Goal: Book appointment/travel/reservation

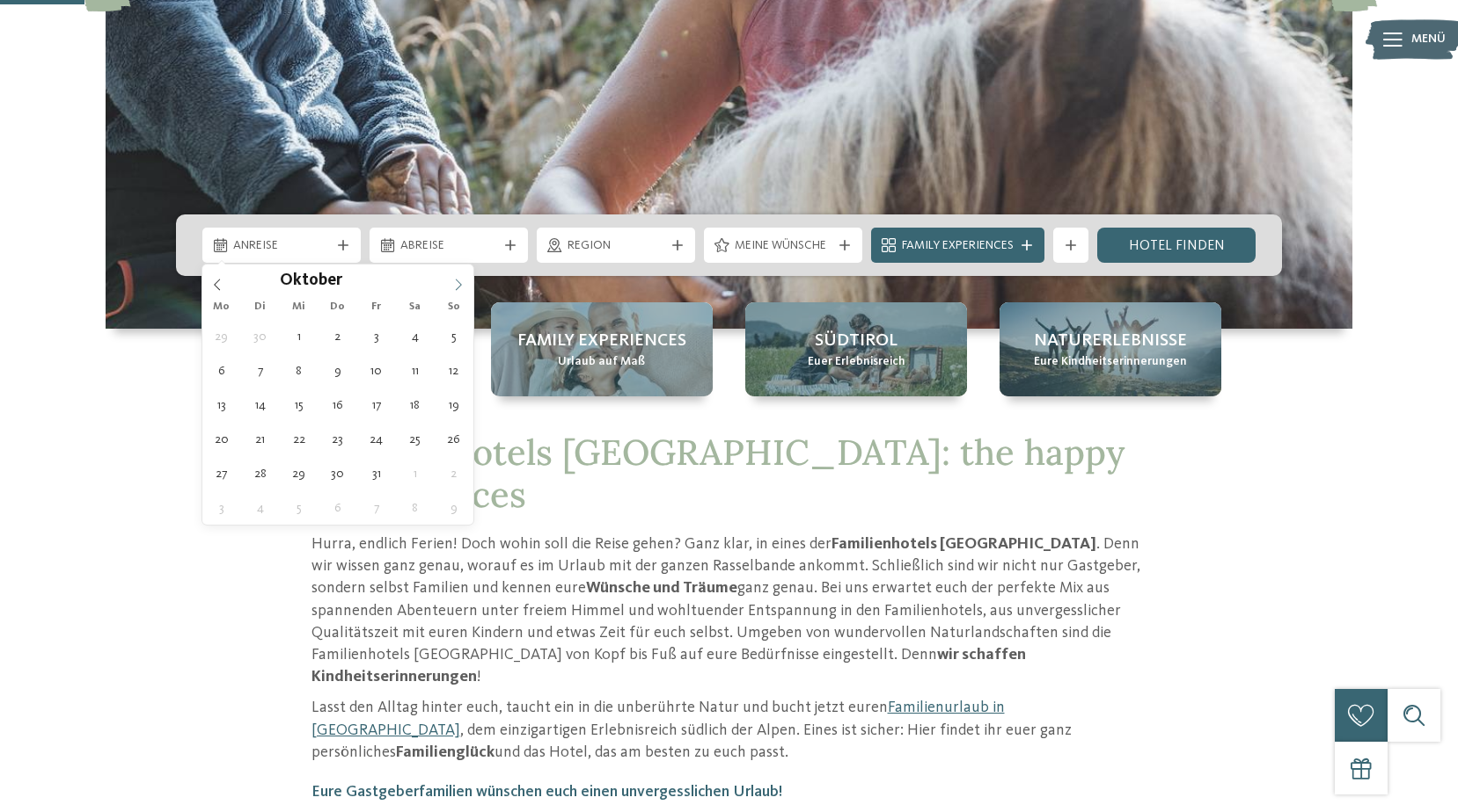
click at [448, 279] on span at bounding box center [458, 280] width 30 height 30
type div "06.11.2025"
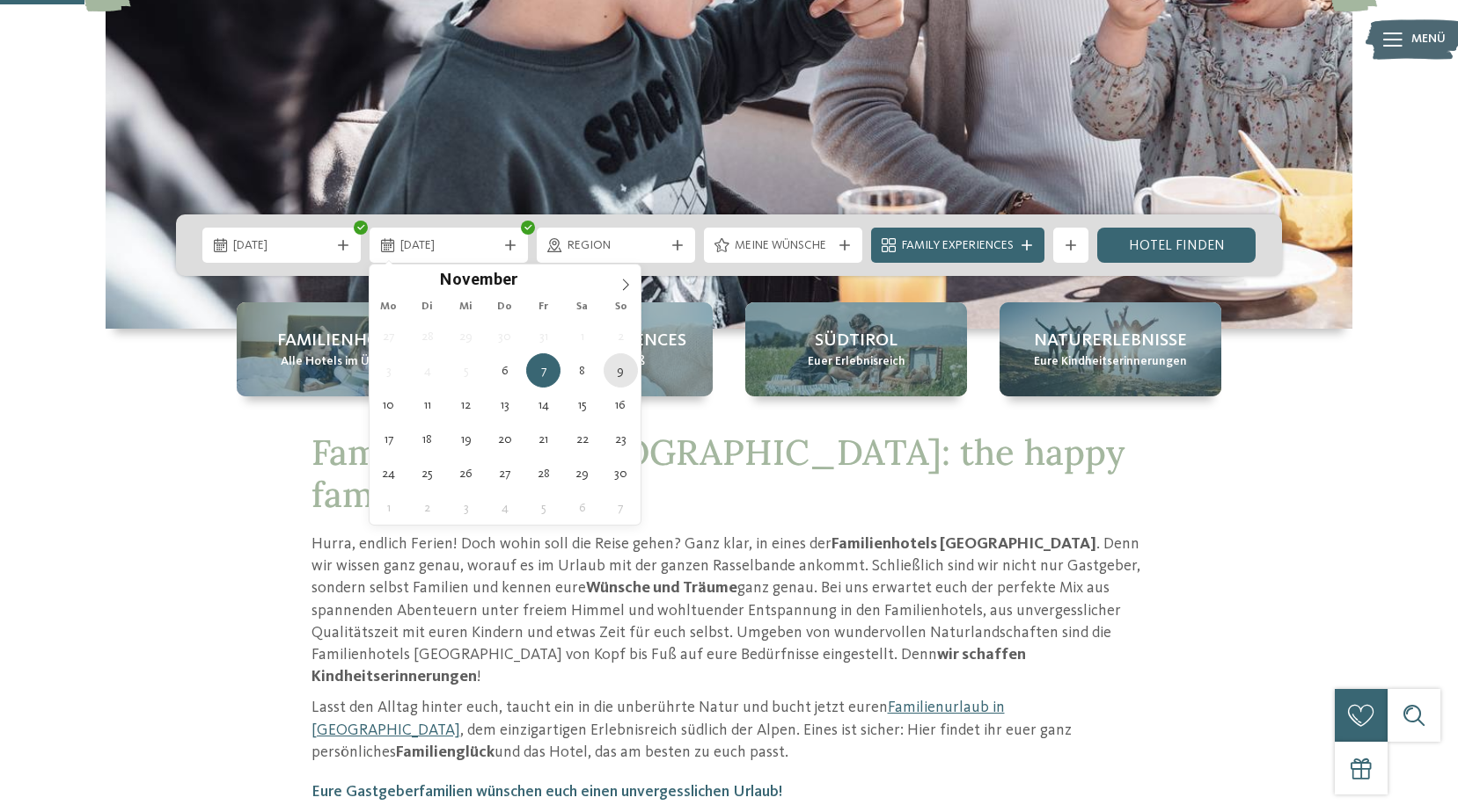
type div "09.11.2025"
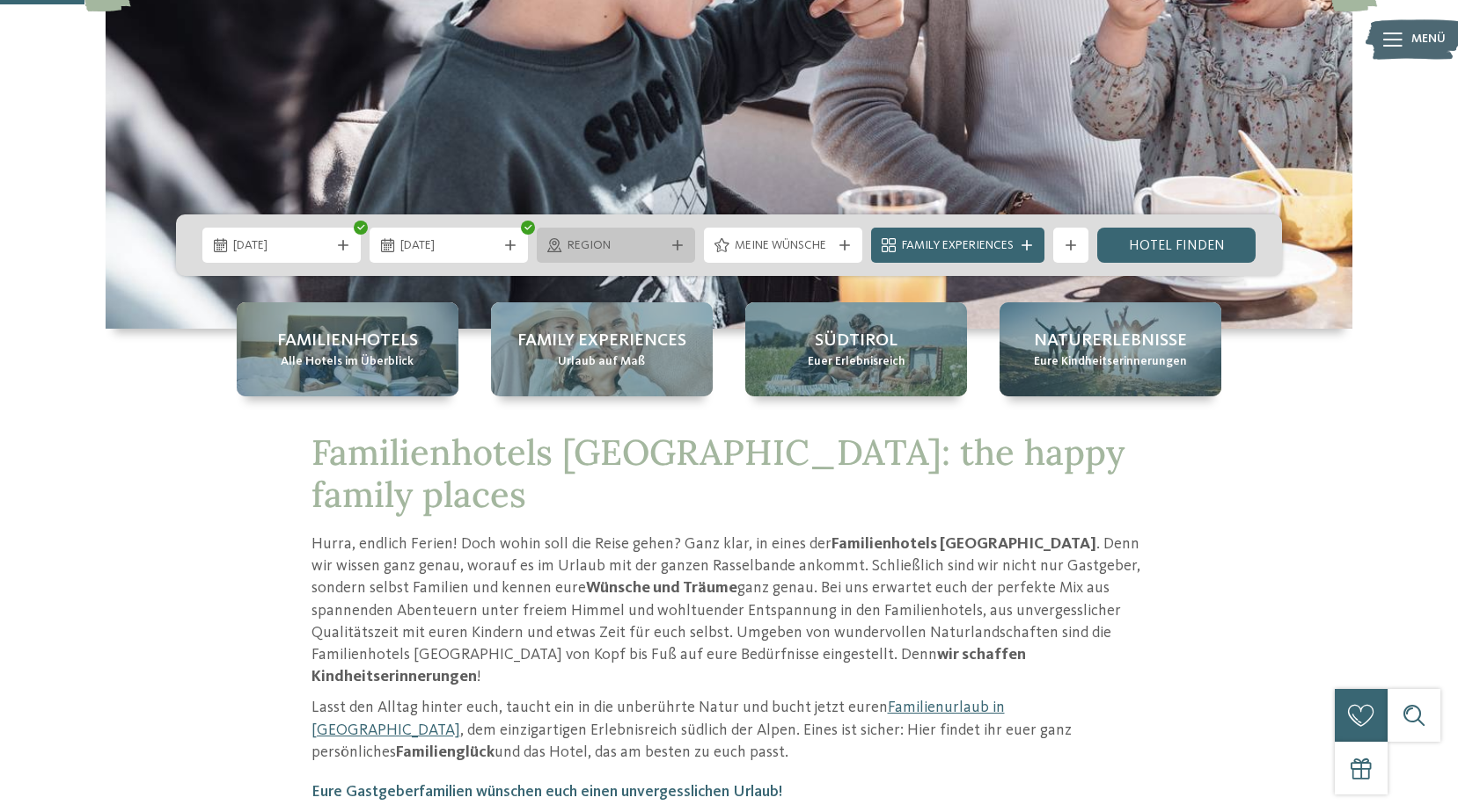
click at [681, 243] on icon at bounding box center [678, 246] width 11 height 11
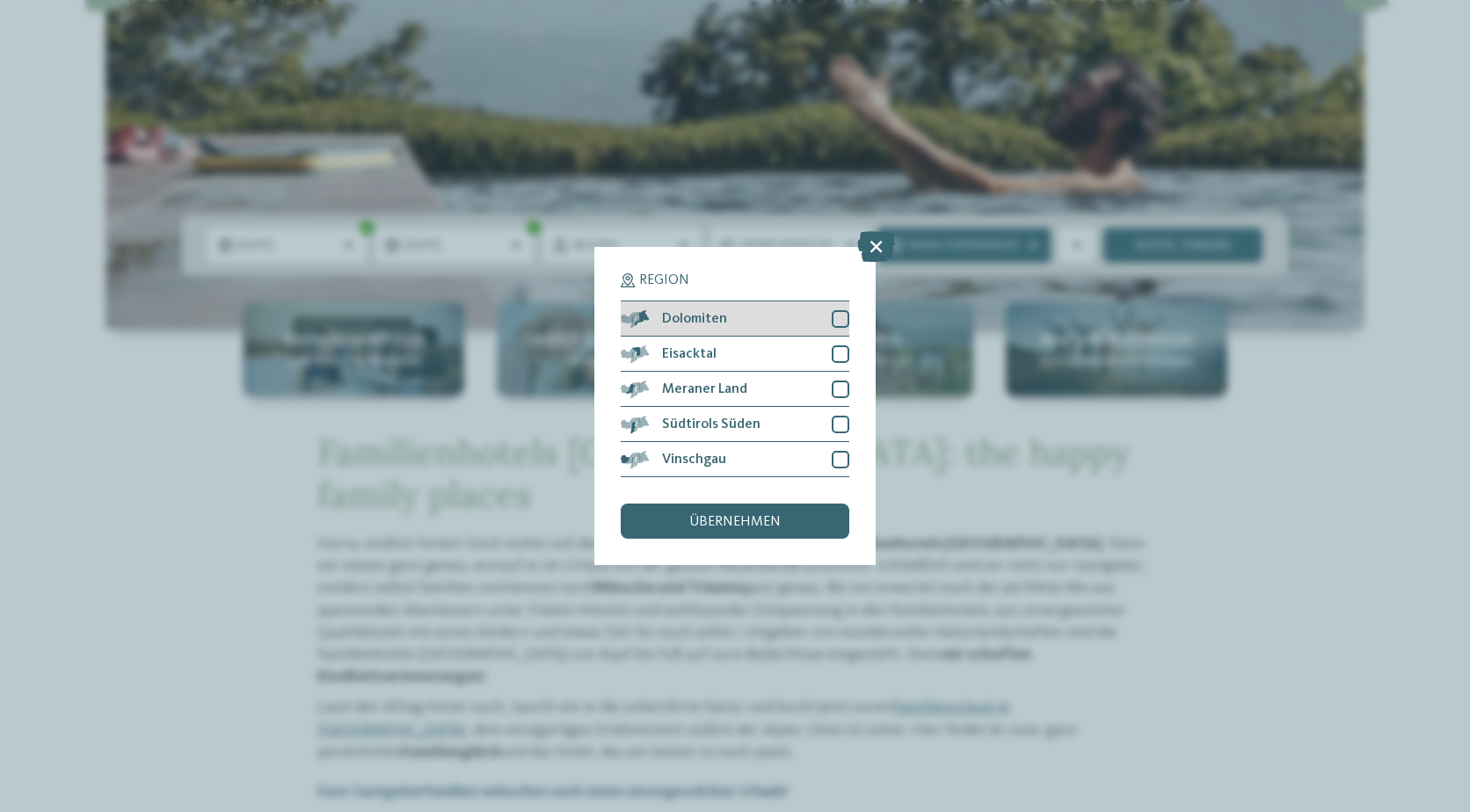
click at [711, 318] on span "Dolomiten" at bounding box center [694, 319] width 65 height 14
click at [717, 514] on div "übernehmen" at bounding box center [734, 521] width 228 height 35
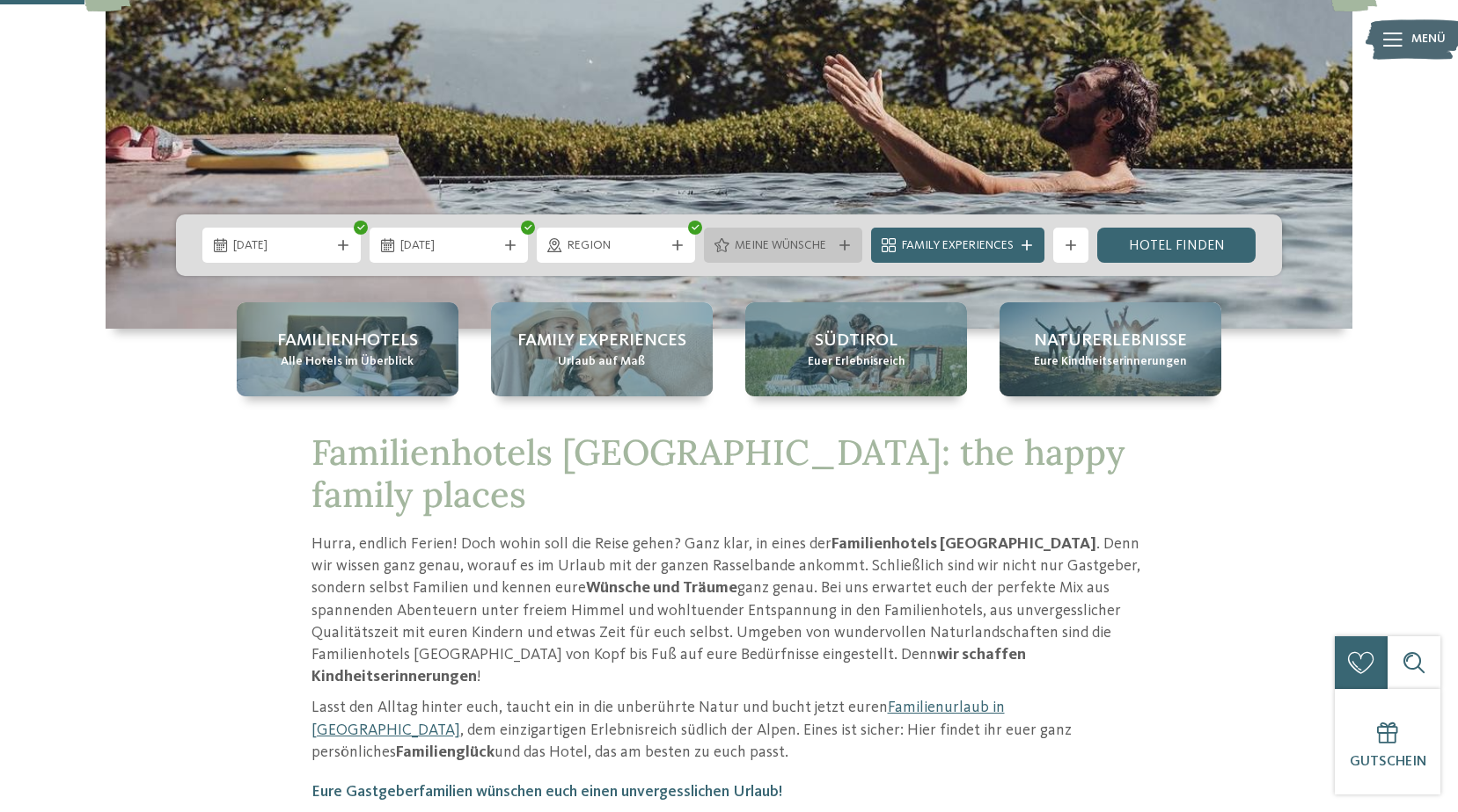
click at [751, 248] on span "Meine Wünsche" at bounding box center [783, 246] width 97 height 17
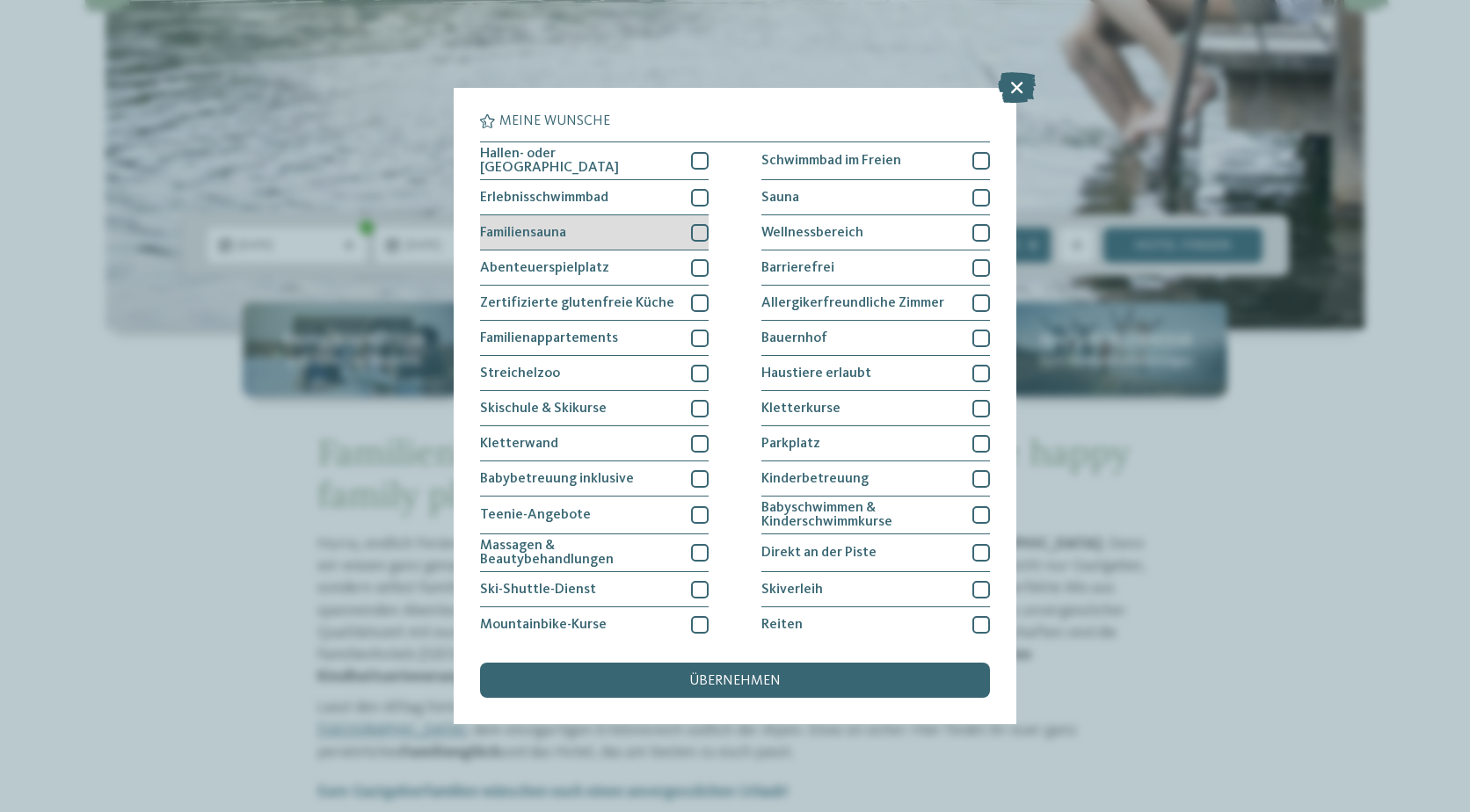
click at [585, 235] on div "Familiensauna" at bounding box center [594, 233] width 228 height 35
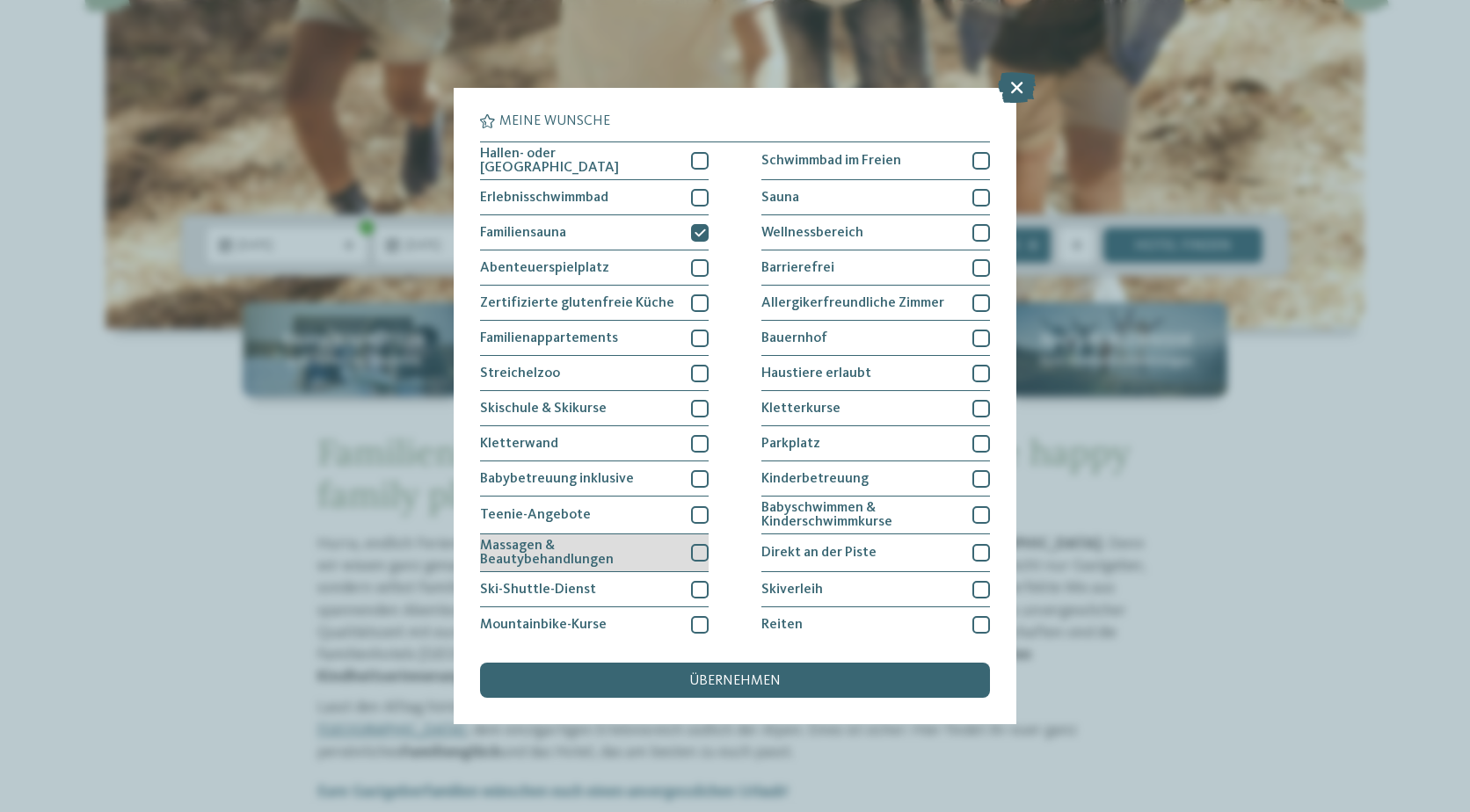
click at [565, 557] on span "Massagen & Beautybehandlungen" at bounding box center [579, 553] width 198 height 28
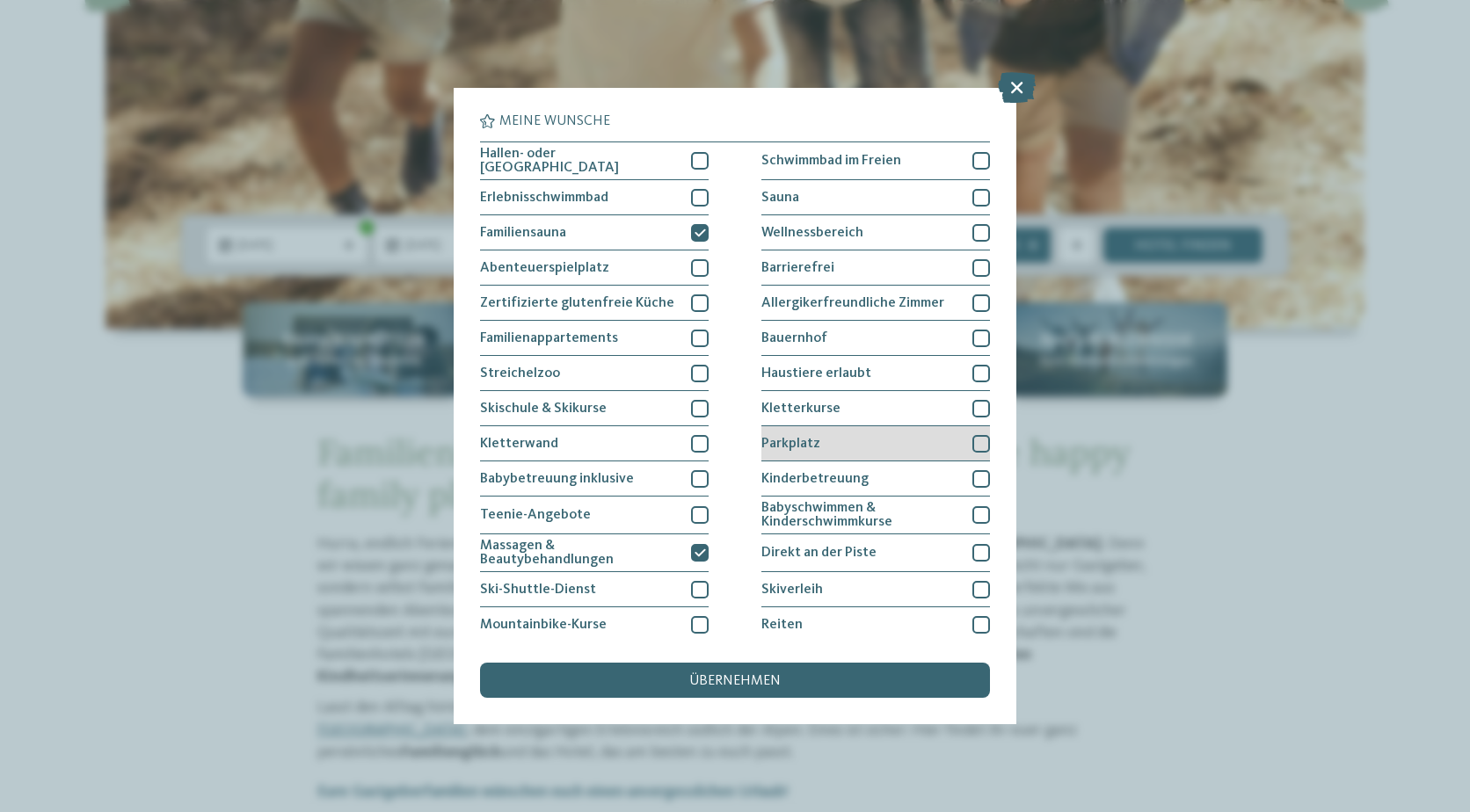
click at [785, 437] on span "Parkplatz" at bounding box center [791, 444] width 59 height 14
click at [735, 678] on span "übernehmen" at bounding box center [735, 681] width 92 height 14
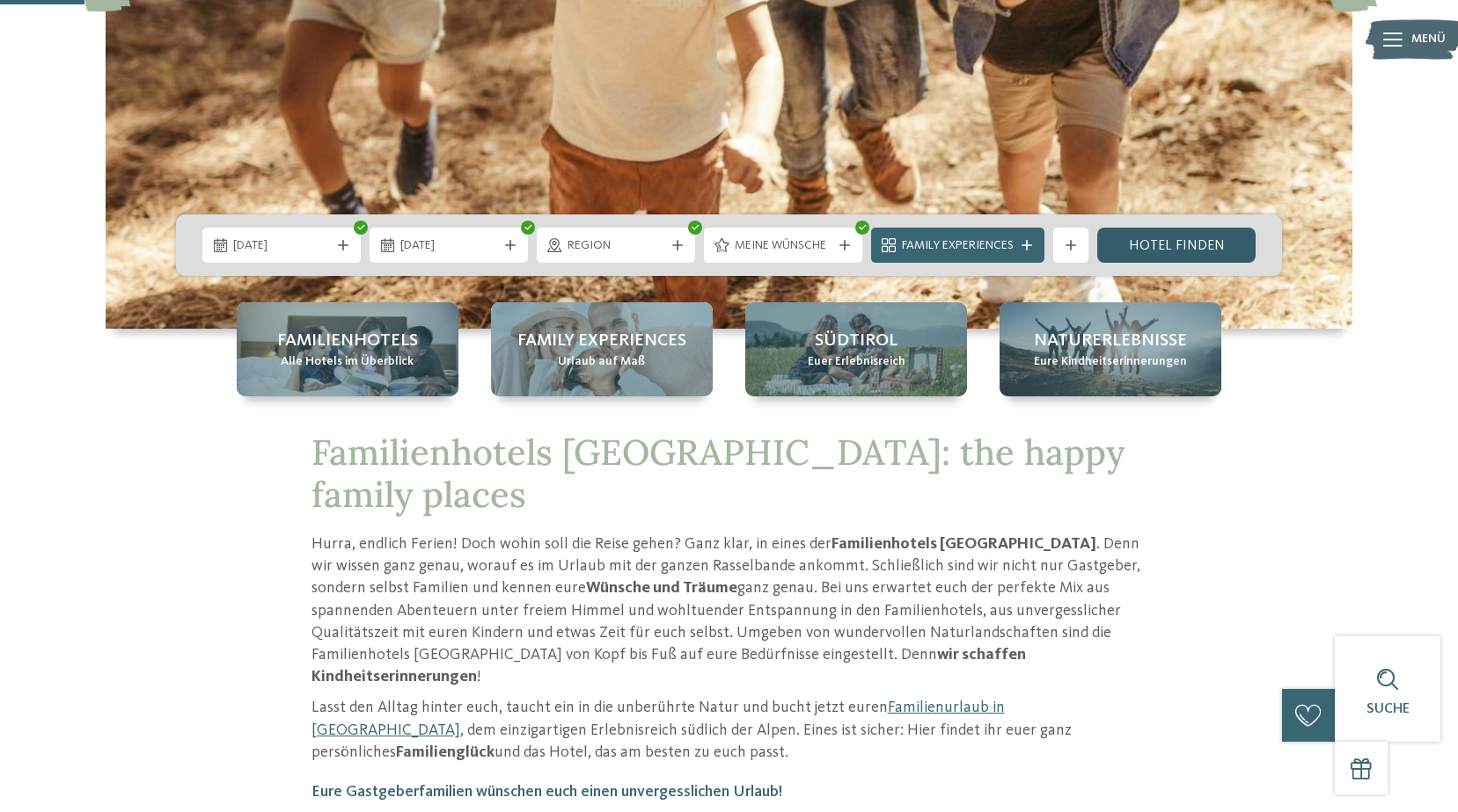
click at [1130, 256] on link "Hotel finden" at bounding box center [1176, 245] width 159 height 35
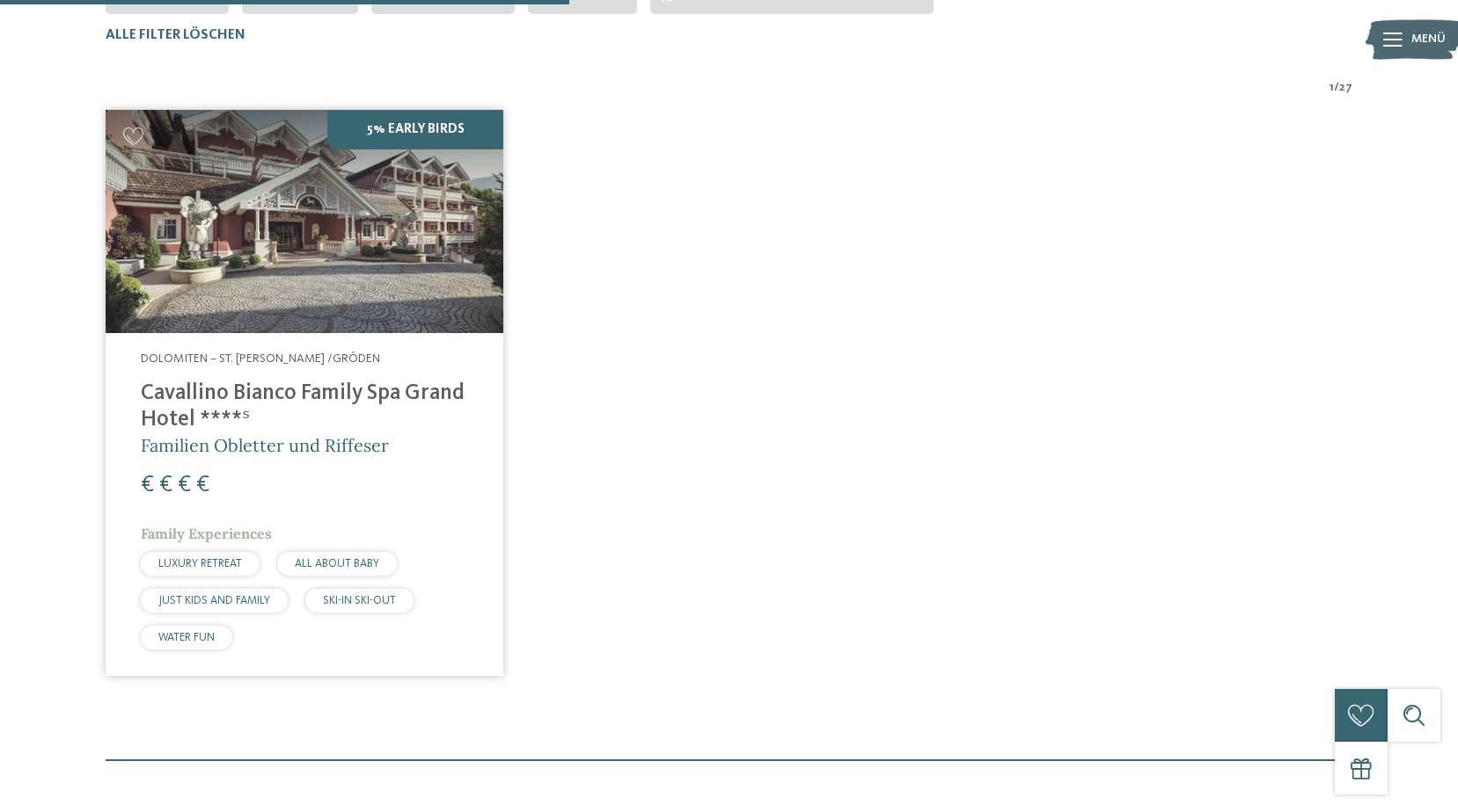
click at [436, 271] on img at bounding box center [304, 222] width 398 height 224
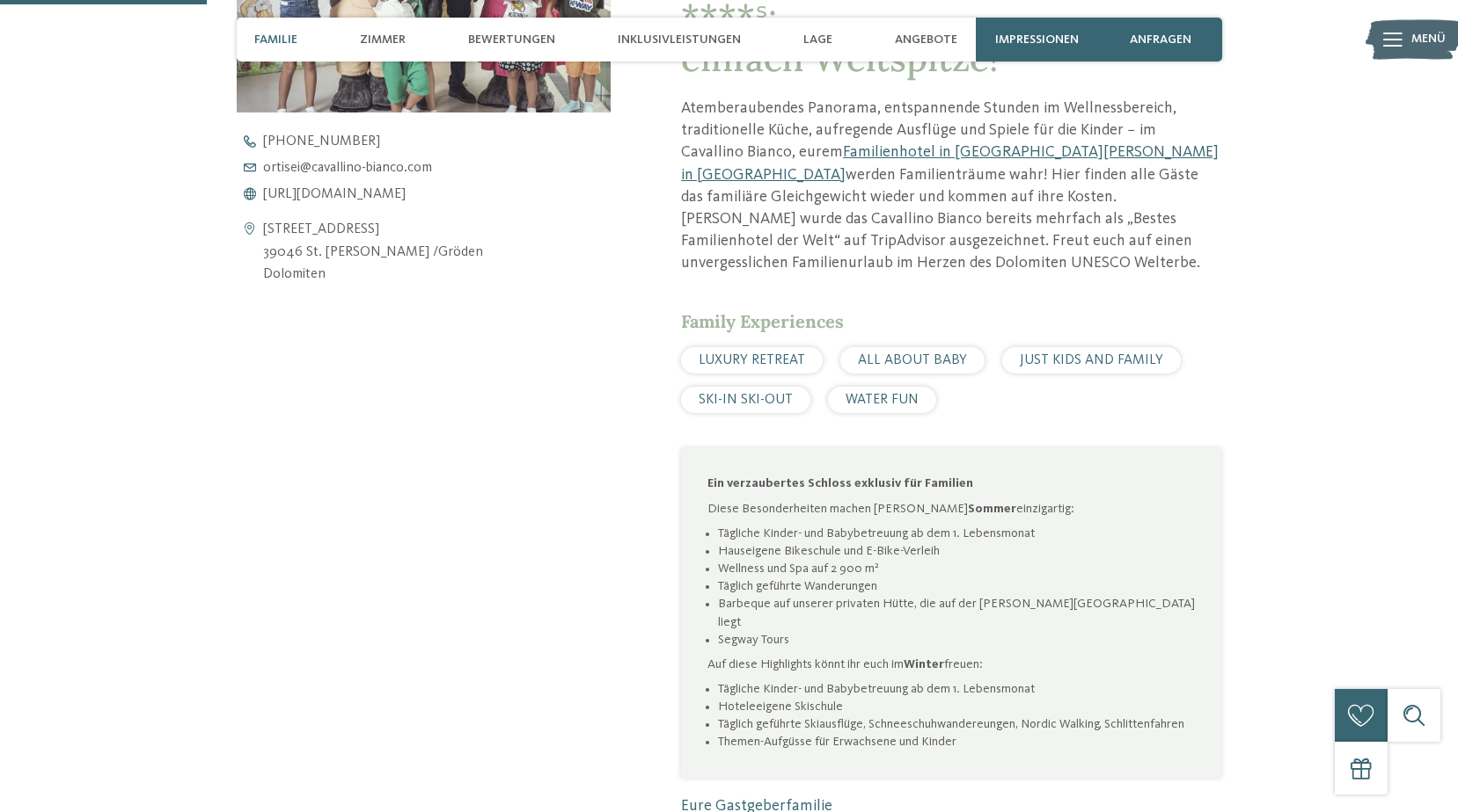
scroll to position [879, 0]
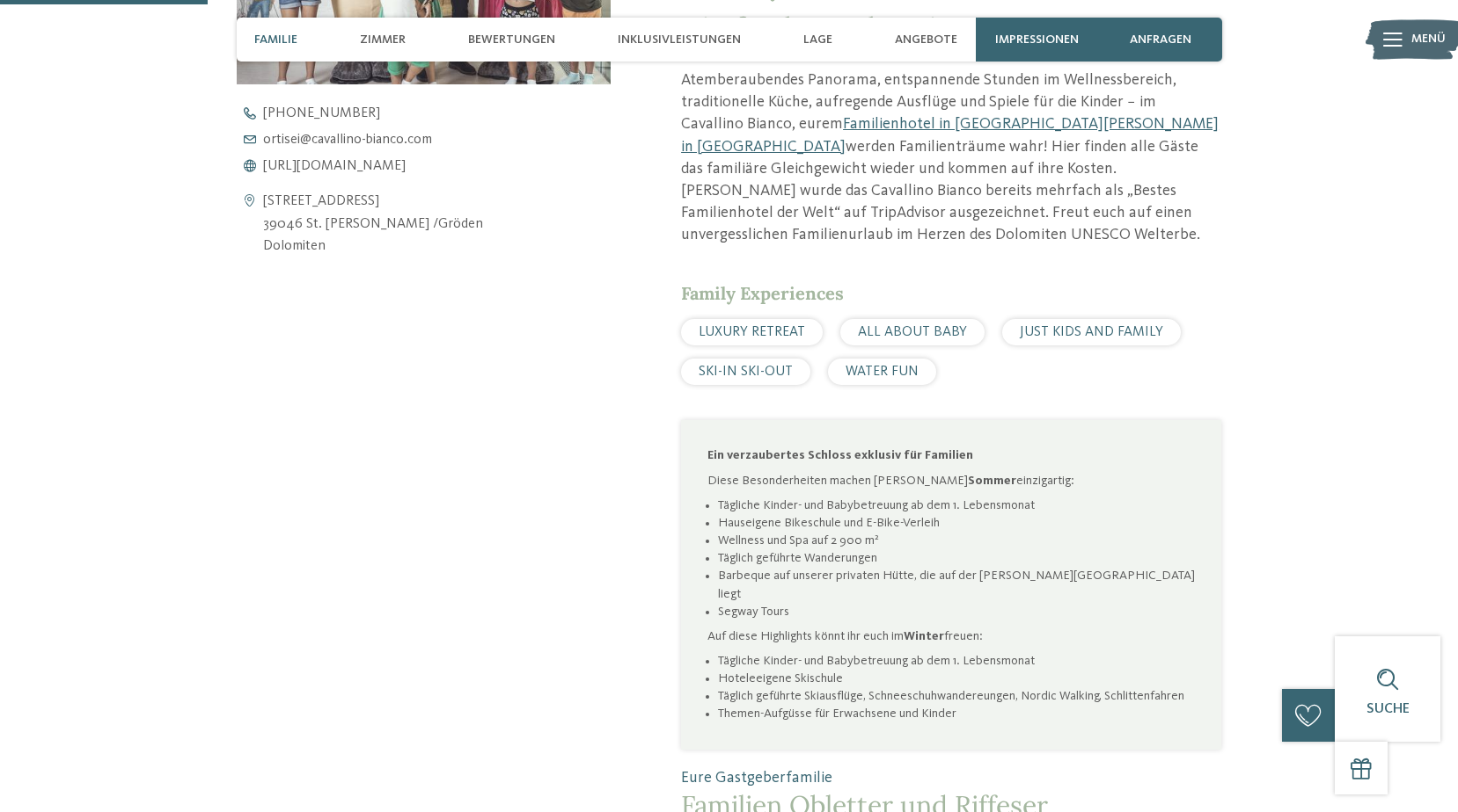
drag, startPoint x: 336, startPoint y: 244, endPoint x: 263, endPoint y: 198, distance: 86.3
click at [263, 198] on address "[STREET_ADDRESS] 39046 St. [PERSON_NAME] /Gröden Dolomiten" at bounding box center [373, 225] width 220 height 68
copy address "[STREET_ADDRESS][PERSON_NAME] Dolomiten"
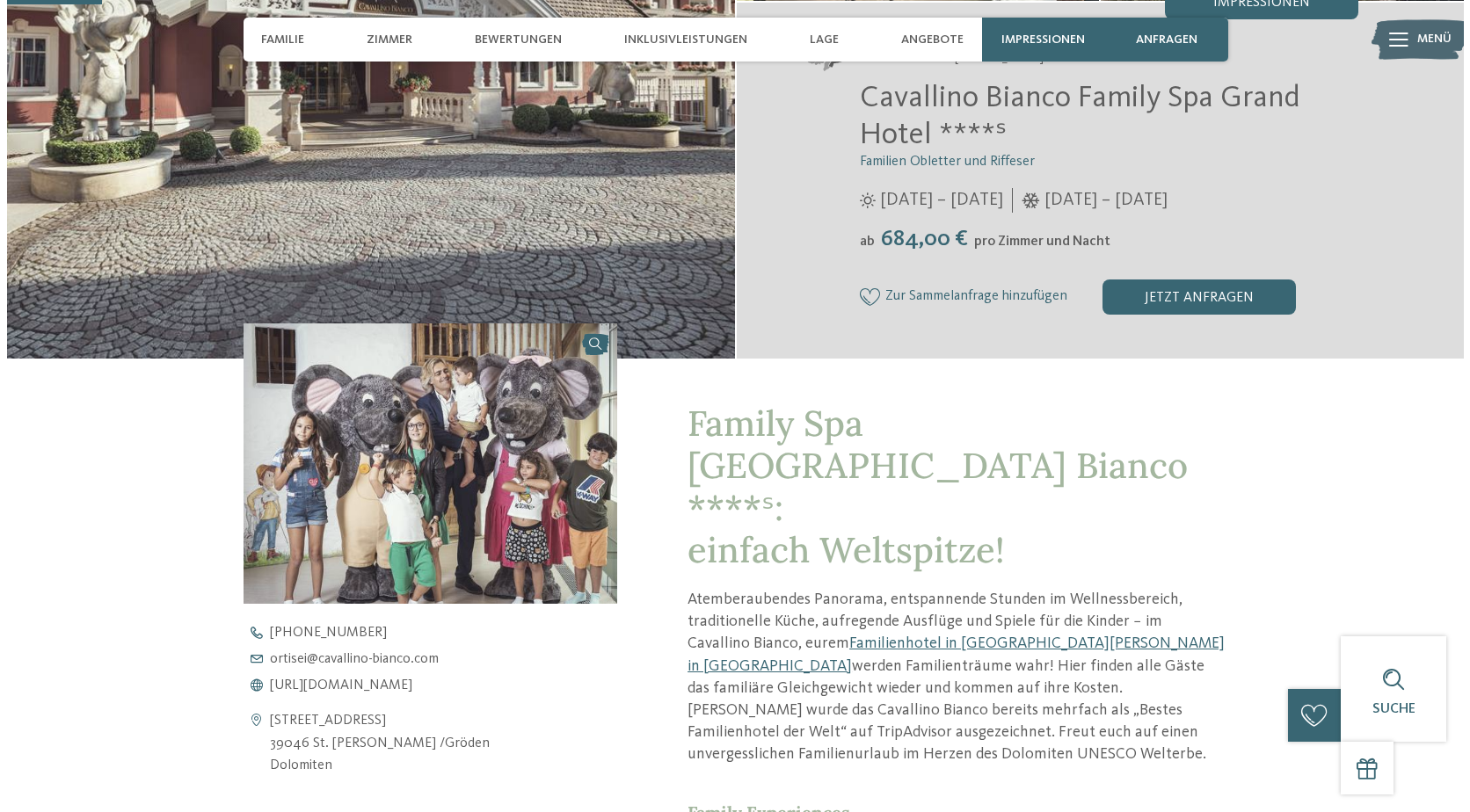
scroll to position [352, 0]
